Goal: Check status: Check status

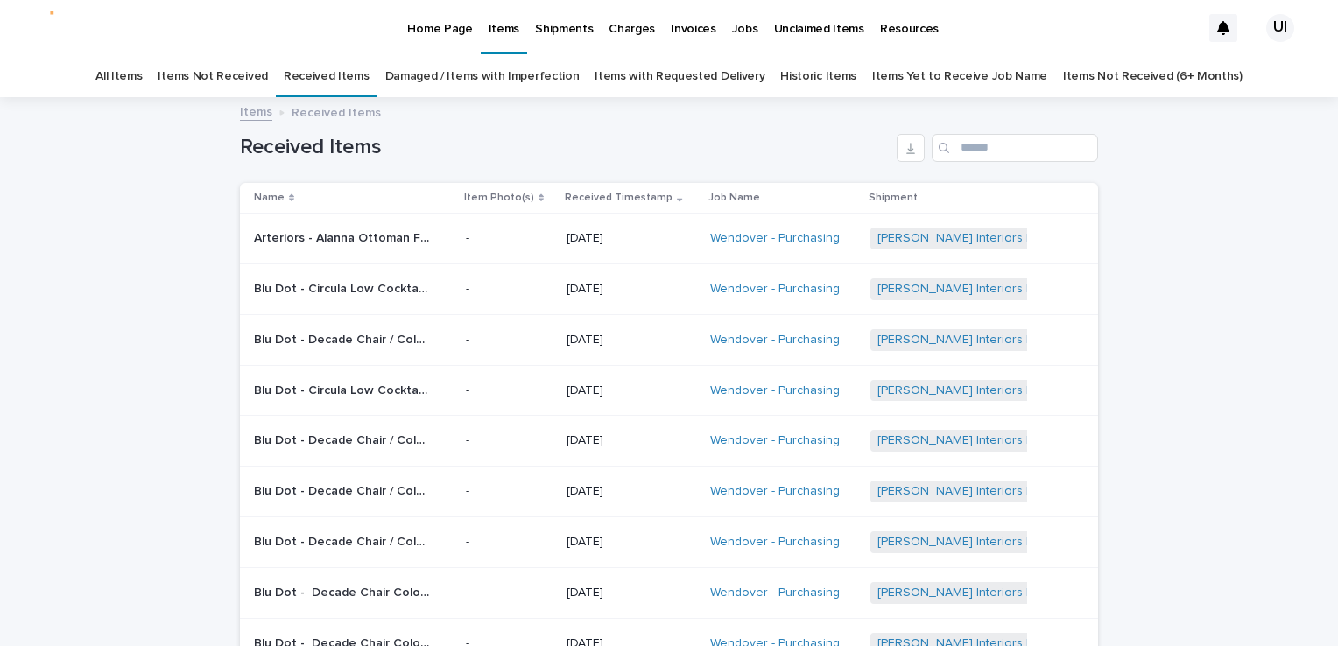
click at [49, 173] on div "Loading... Saving… Loading... Saving… Received Items Name Item Photo(s) Receive…" at bounding box center [669, 484] width 1338 height 770
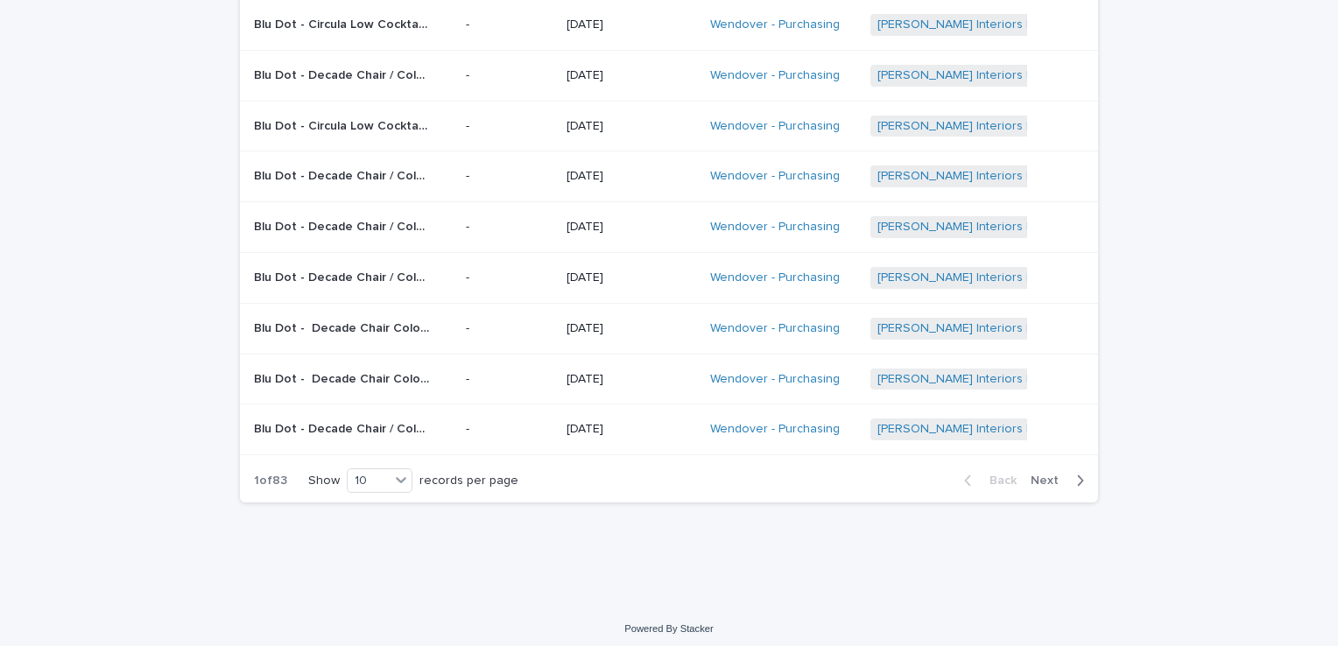
scroll to position [270, 0]
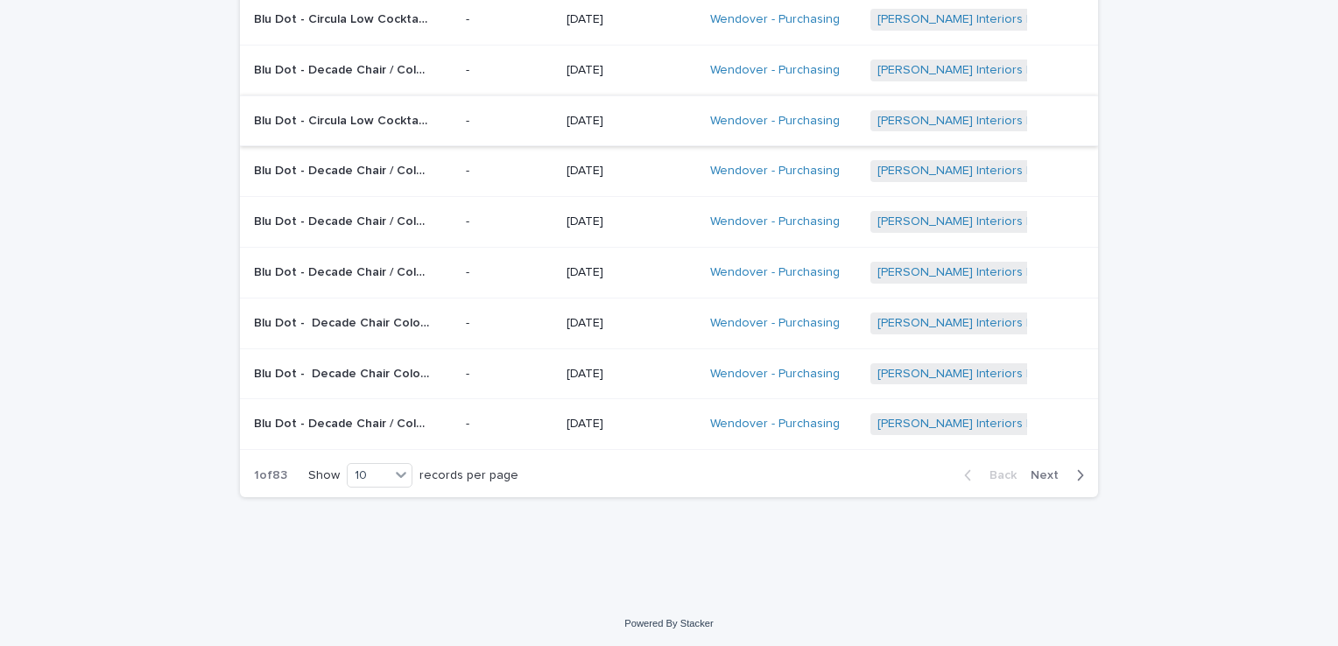
drag, startPoint x: 162, startPoint y: 129, endPoint x: 316, endPoint y: 105, distance: 155.9
click at [162, 130] on div "Loading... Saving… Loading... Saving… Received Items Name Item Photo(s) Receive…" at bounding box center [669, 214] width 1338 height 770
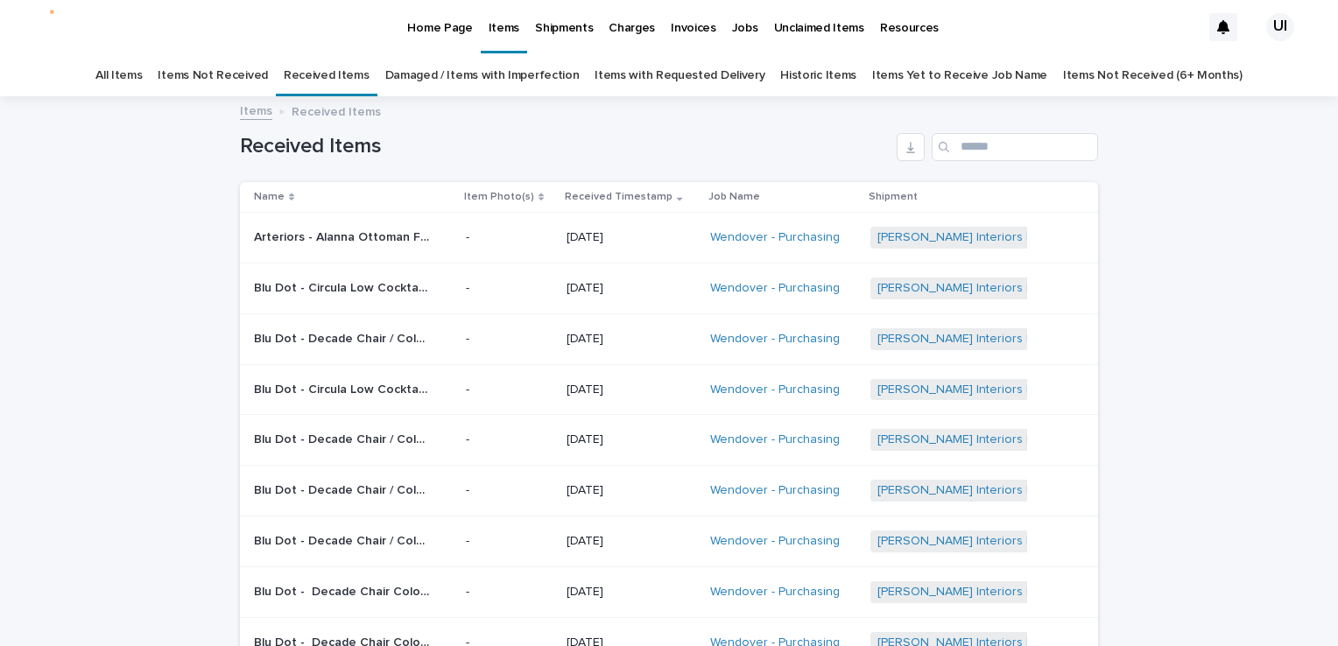
scroll to position [0, 0]
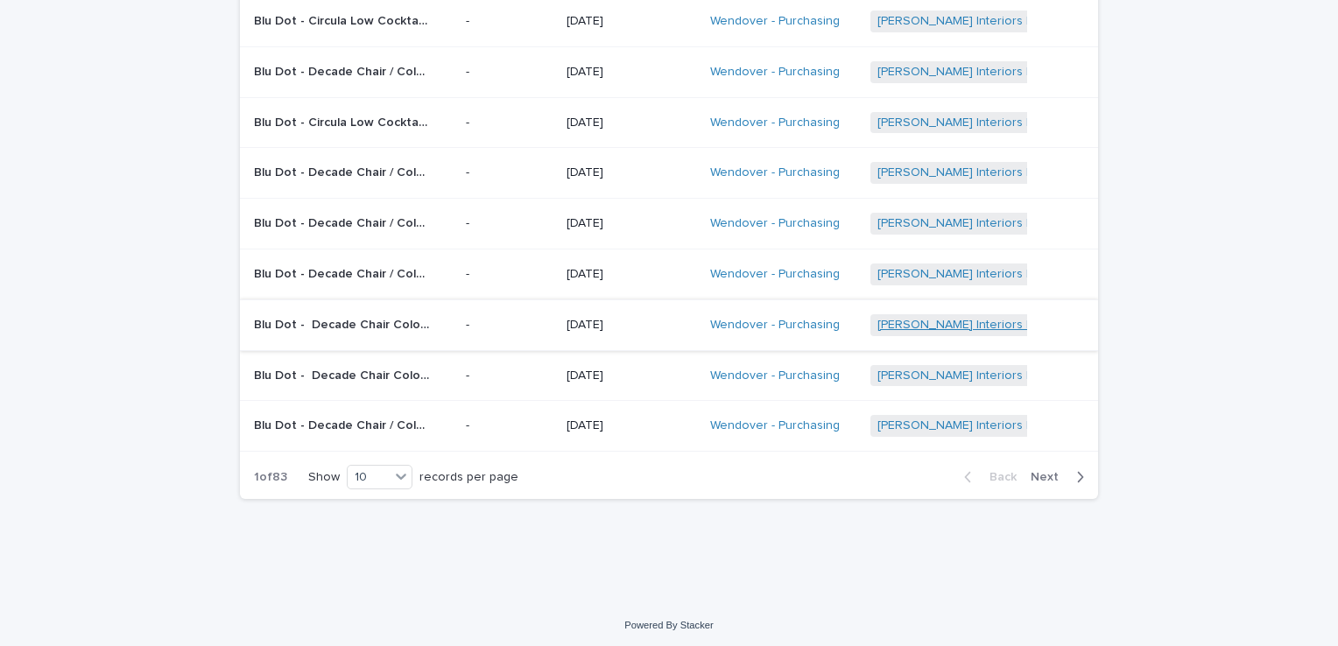
scroll to position [270, 0]
click at [81, 134] on div "Loading... Saving… Loading... Saving… Received Items Name Item Photo(s) Receive…" at bounding box center [669, 214] width 1338 height 770
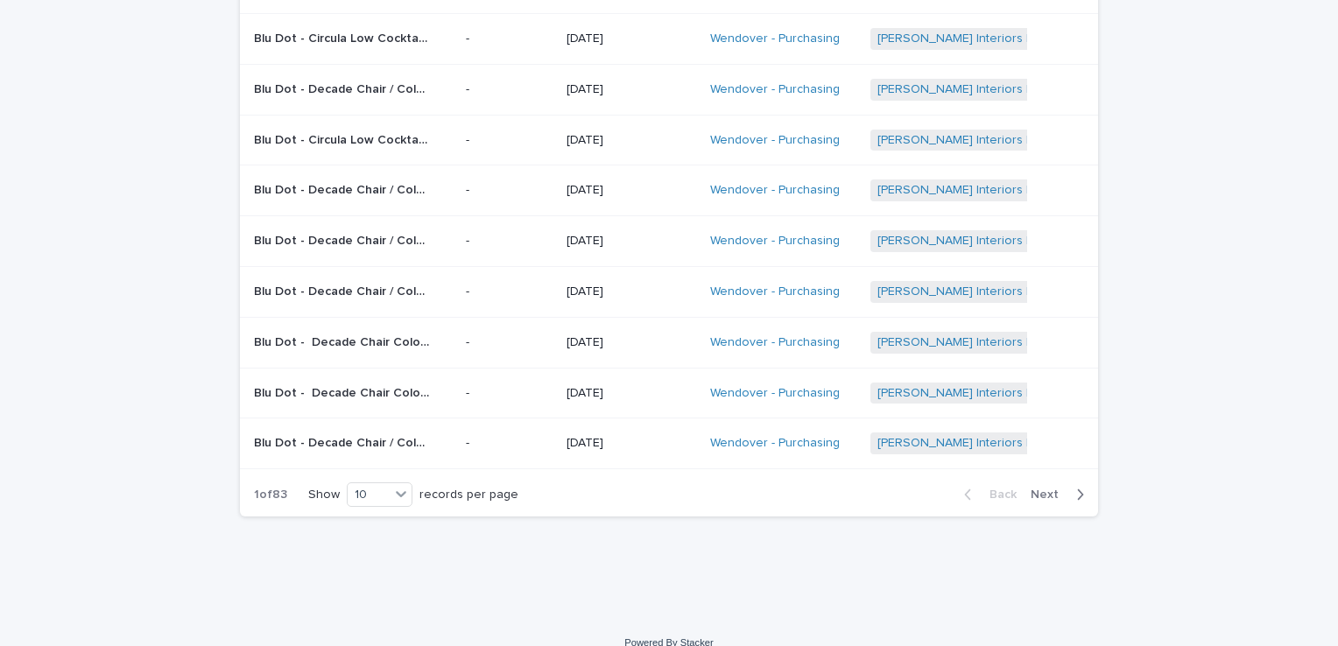
scroll to position [263, 0]
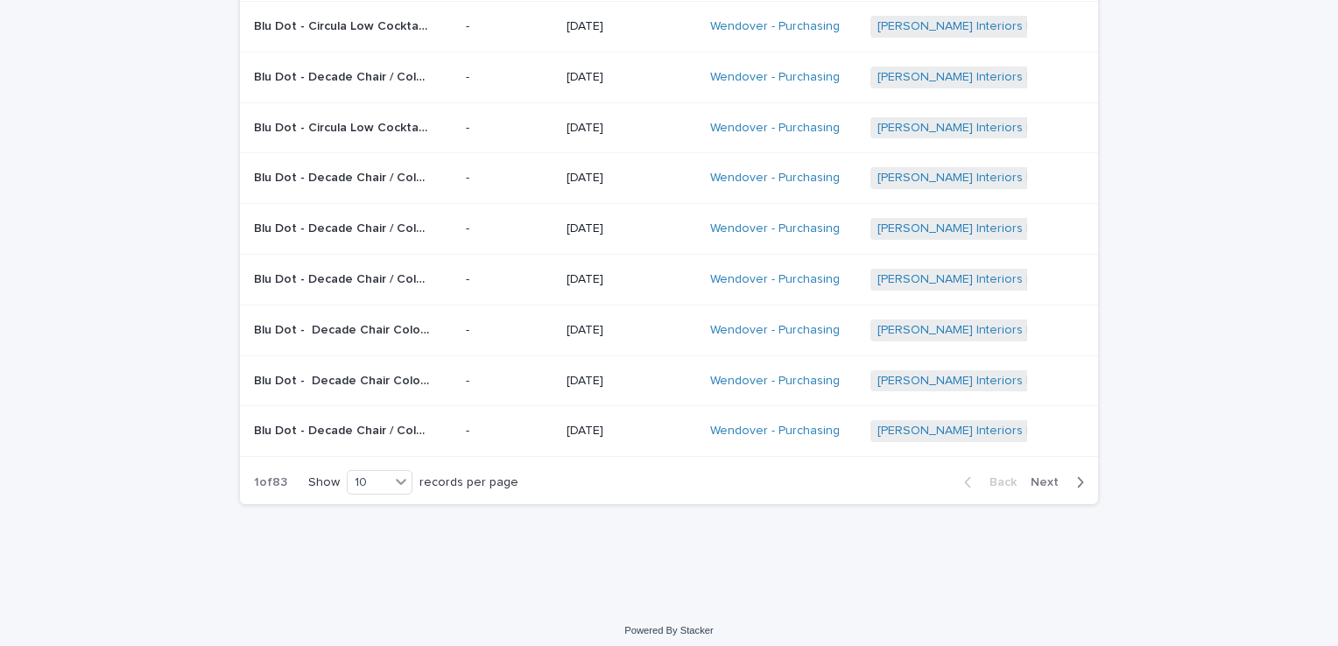
click at [29, 205] on div "Loading... Saving… Loading... Saving… Received Items Name Item Photo(s) Receive…" at bounding box center [669, 221] width 1338 height 770
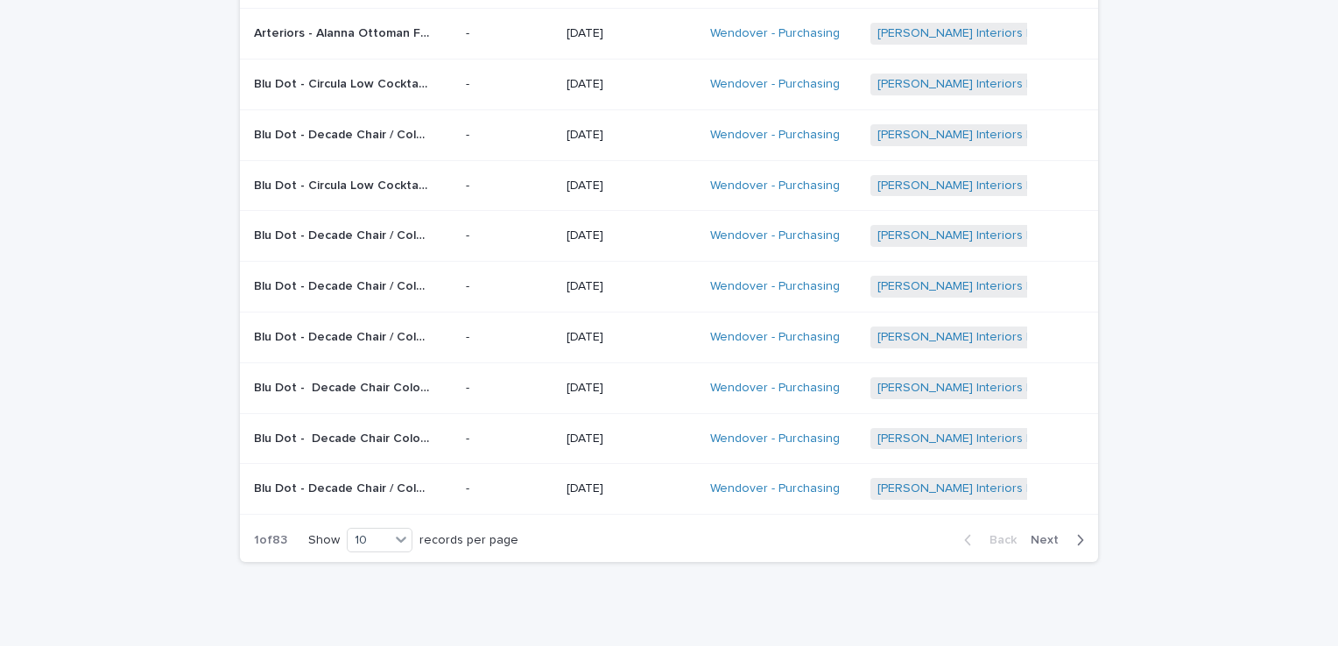
scroll to position [175, 0]
